Goal: Check status

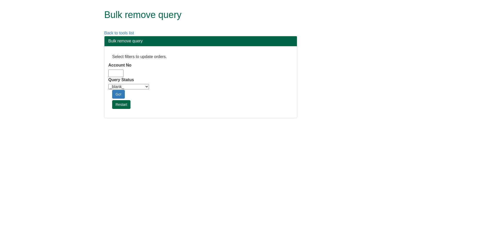
click at [111, 72] on input "Account No" at bounding box center [115, 73] width 15 height 7
type input "adm10"
click at [126, 87] on select "_blank_ Customer Credit_Control Purchasing Internal Other Address High_Value Co…" at bounding box center [128, 86] width 41 height 5
select select "Automation_Check"
click at [108, 84] on select "_blank_ Customer Credit_Control Purchasing Internal Other Address High_Value Co…" at bounding box center [128, 86] width 41 height 5
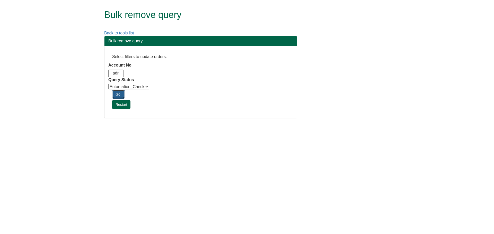
click at [118, 92] on link "Go!" at bounding box center [118, 94] width 13 height 9
